Goal: Find specific page/section: Find specific page/section

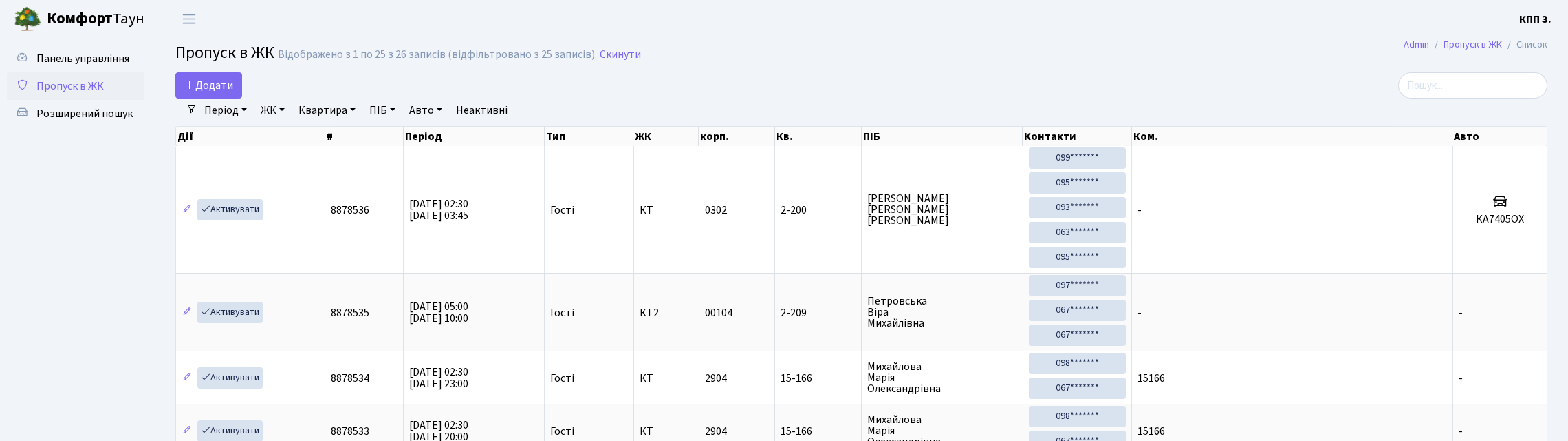
select select "25"
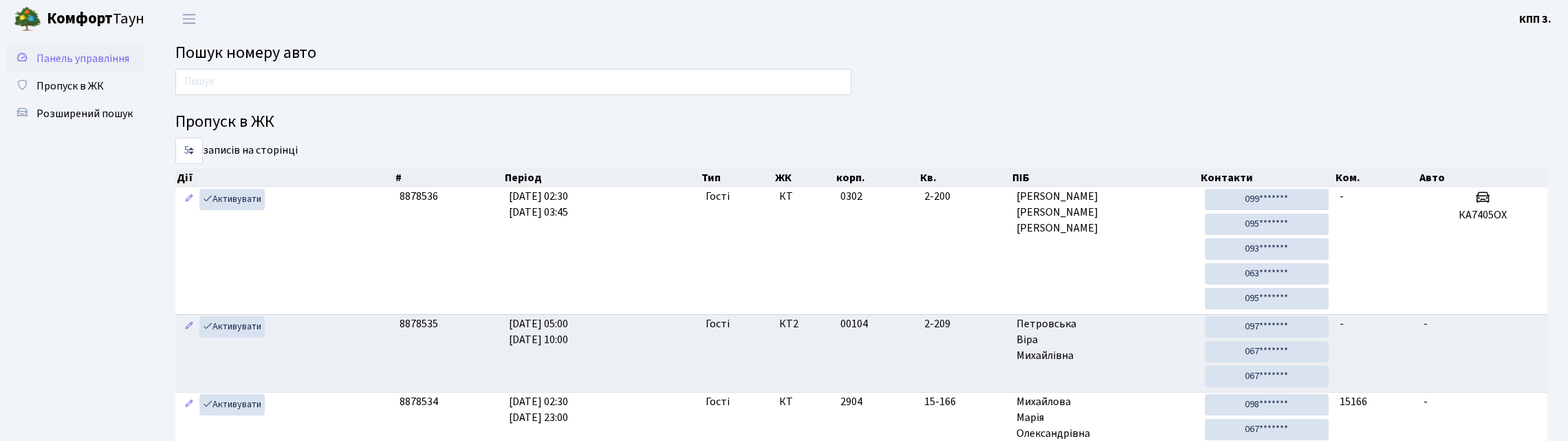
click at [37, 62] on link "Панель управління" at bounding box center [75, 58] width 138 height 27
click at [80, 66] on span "Панель управління" at bounding box center [82, 58] width 93 height 15
drag, startPoint x: 180, startPoint y: 138, endPoint x: 305, endPoint y: 133, distance: 125.1
click at [305, 132] on h4 "Пропуск в ЖК" at bounding box center [861, 122] width 1372 height 20
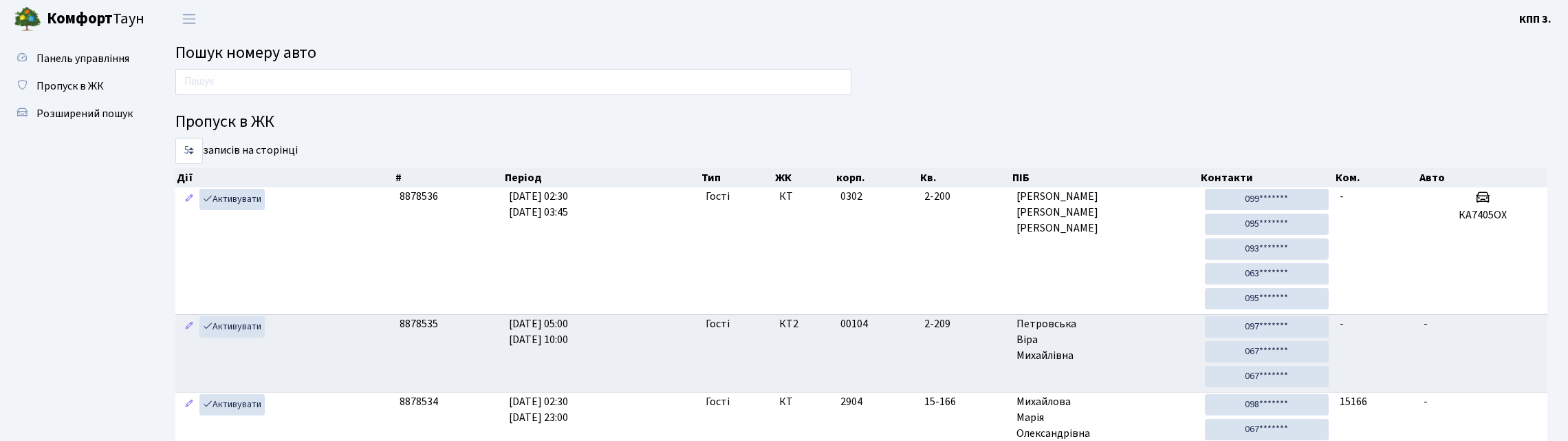
click at [283, 132] on h4 "Пропуск в ЖК" at bounding box center [861, 122] width 1372 height 20
click at [229, 132] on h4 "Пропуск в ЖК" at bounding box center [861, 122] width 1372 height 20
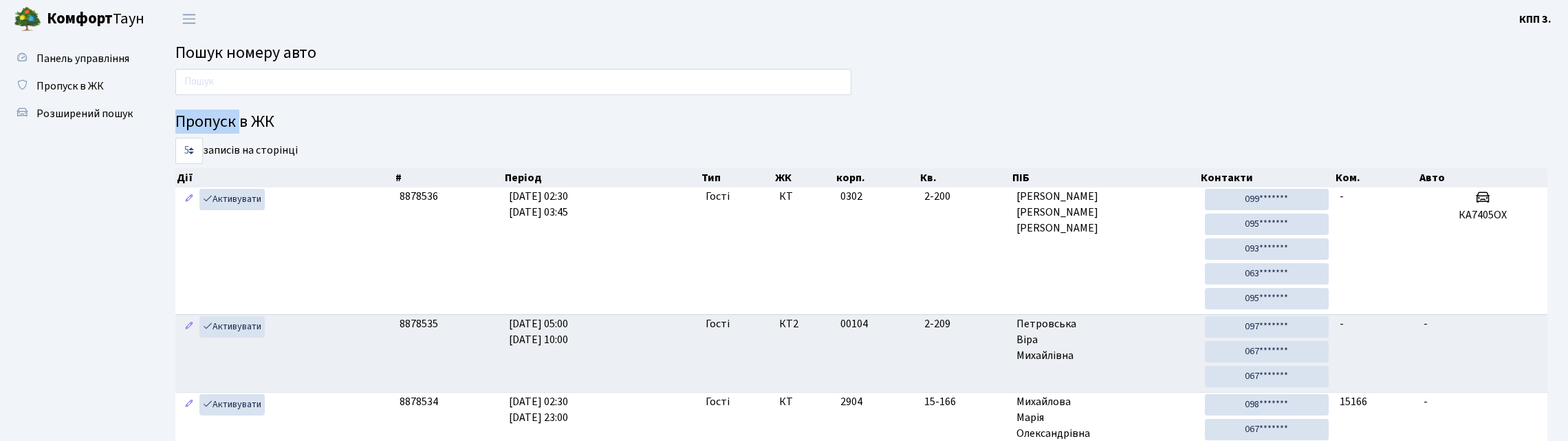
click at [229, 132] on h4 "Пропуск в ЖК" at bounding box center [861, 122] width 1372 height 20
click at [231, 128] on div "Пропуск в ЖК 5 10 25 50 записів на сторінці Дії # Період Тип ЖК корп. Кв. ПІБ К…" at bounding box center [861, 388] width 1393 height 638
click at [232, 128] on h4 "Пропуск в ЖК" at bounding box center [861, 122] width 1372 height 20
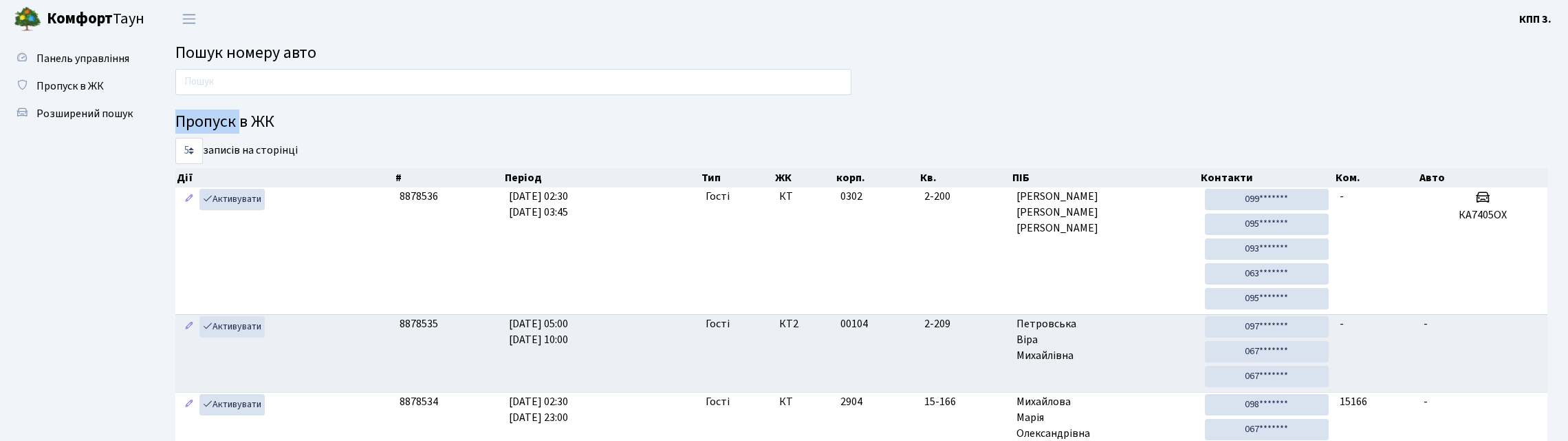
click at [232, 131] on h4 "Пропуск в ЖК" at bounding box center [861, 122] width 1372 height 20
click at [293, 132] on h4 "Пропуск в ЖК" at bounding box center [861, 122] width 1372 height 20
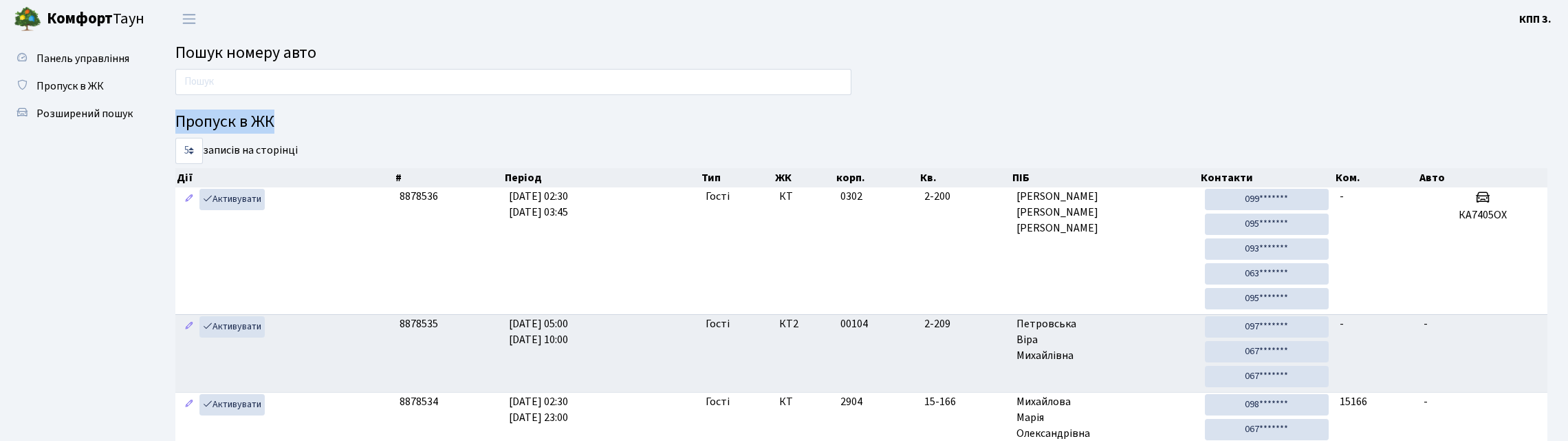
click at [293, 132] on h4 "Пропуск в ЖК" at bounding box center [861, 122] width 1372 height 20
click at [291, 132] on h4 "Пропуск в ЖК" at bounding box center [861, 122] width 1372 height 20
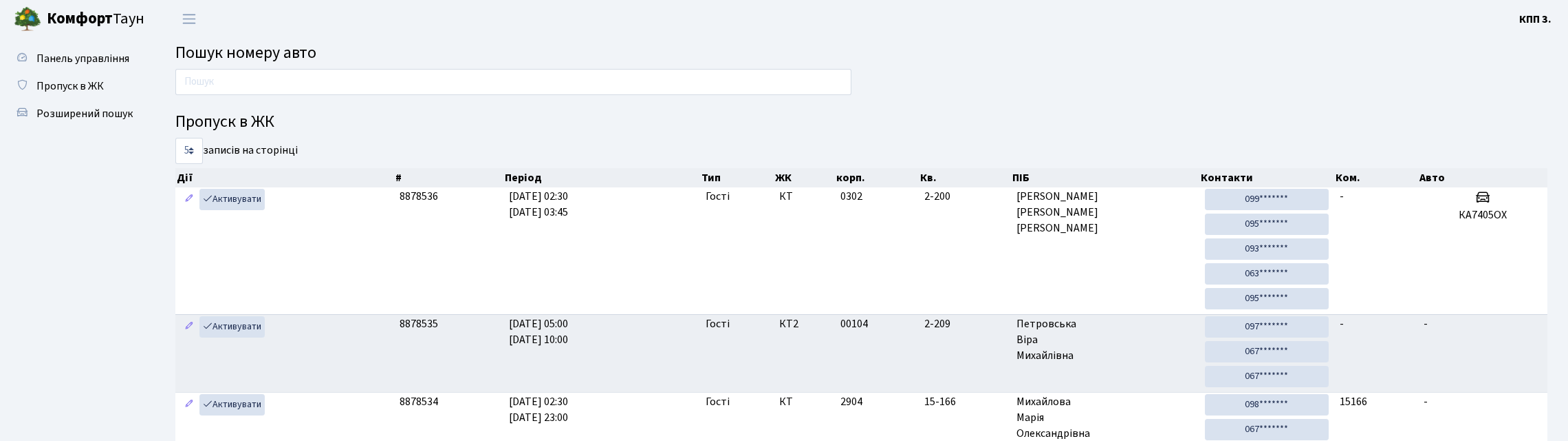
click at [332, 132] on h4 "Пропуск в ЖК" at bounding box center [861, 122] width 1372 height 20
click at [277, 65] on span "Пошук номеру авто" at bounding box center [246, 53] width 141 height 24
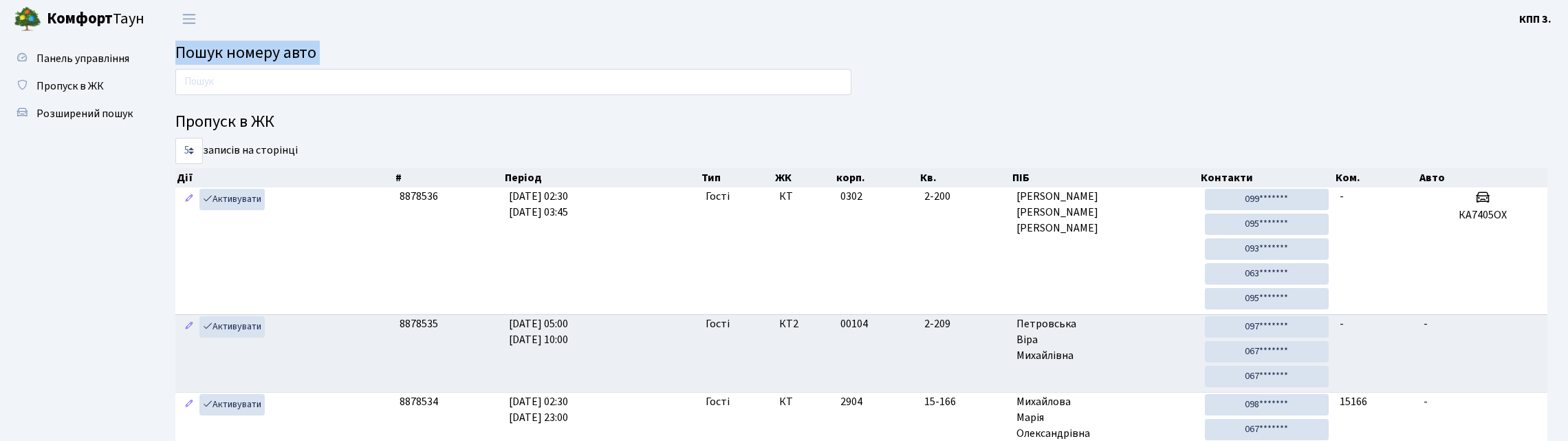
click at [363, 61] on h2 "Пошук номеру авто" at bounding box center [861, 53] width 1372 height 20
click at [317, 64] on span "Пошук номеру авто" at bounding box center [246, 53] width 141 height 24
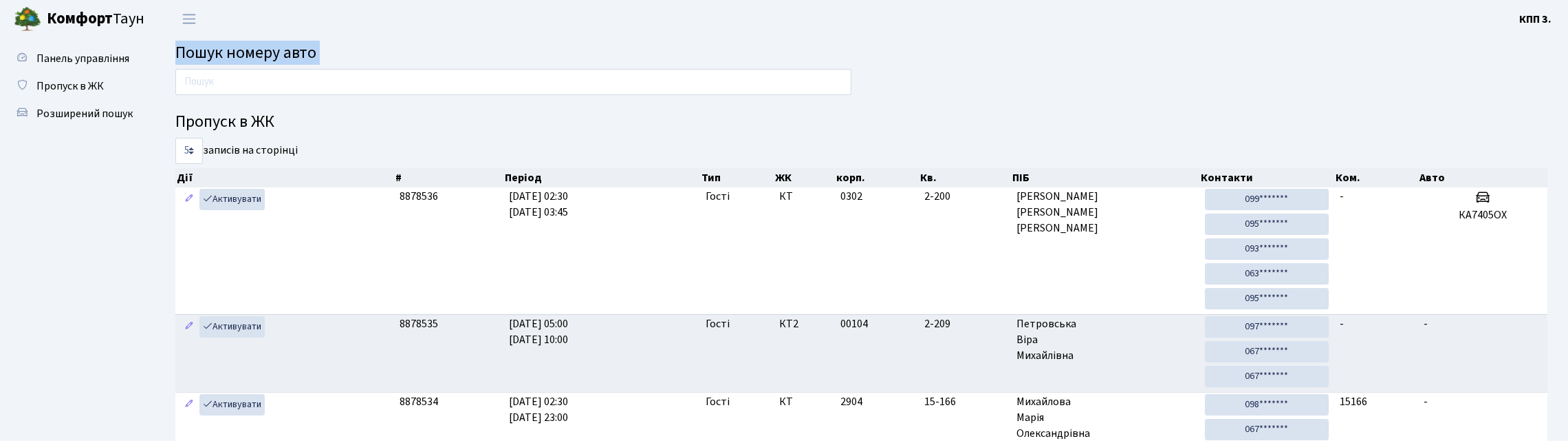
click at [301, 64] on span "Пошук номеру авто" at bounding box center [246, 53] width 141 height 24
click at [295, 62] on span "Пошук номеру авто" at bounding box center [246, 53] width 141 height 24
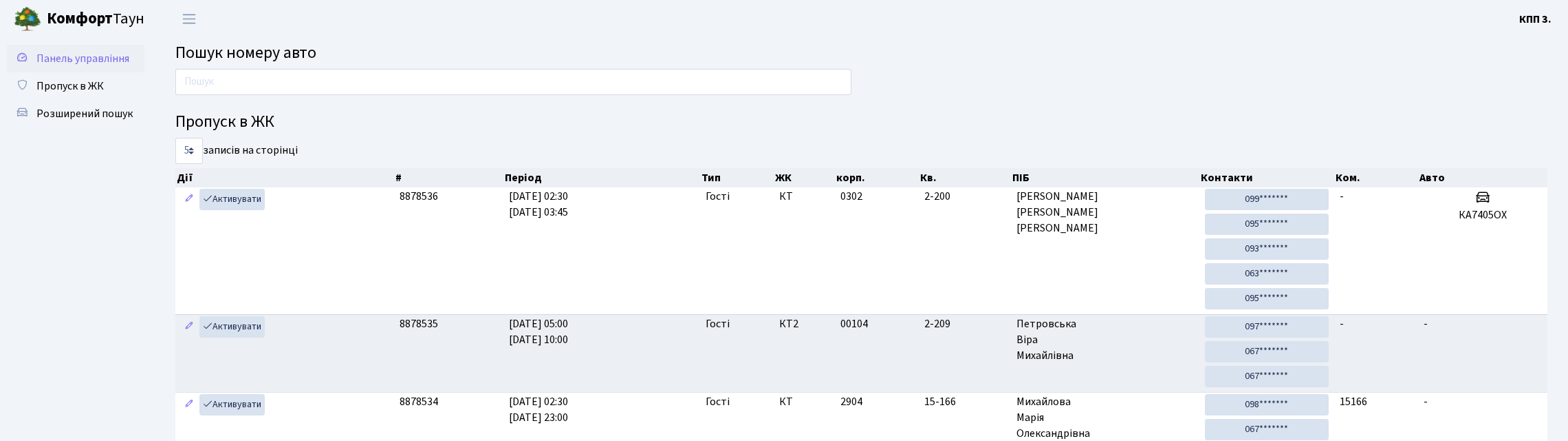
click at [61, 66] on span "Панель управління" at bounding box center [82, 58] width 93 height 15
click at [281, 61] on span "Пошук номеру авто" at bounding box center [246, 53] width 141 height 24
click at [275, 61] on span "Пошук номеру авто" at bounding box center [246, 53] width 141 height 24
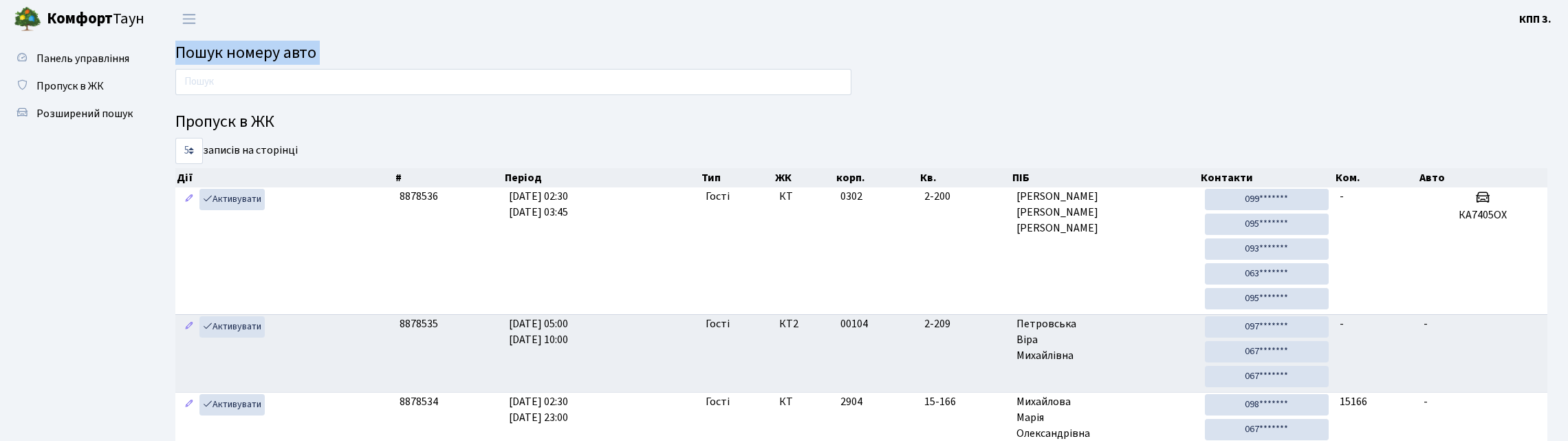
click at [275, 61] on span "Пошук номеру авто" at bounding box center [246, 53] width 141 height 24
